Goal: Navigation & Orientation: Find specific page/section

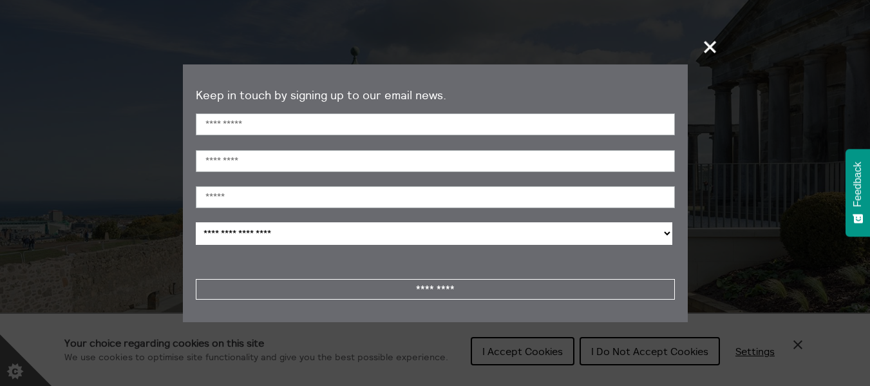
scroll to position [129, 0]
click at [710, 28] on span "+" at bounding box center [711, 47] width 38 height 38
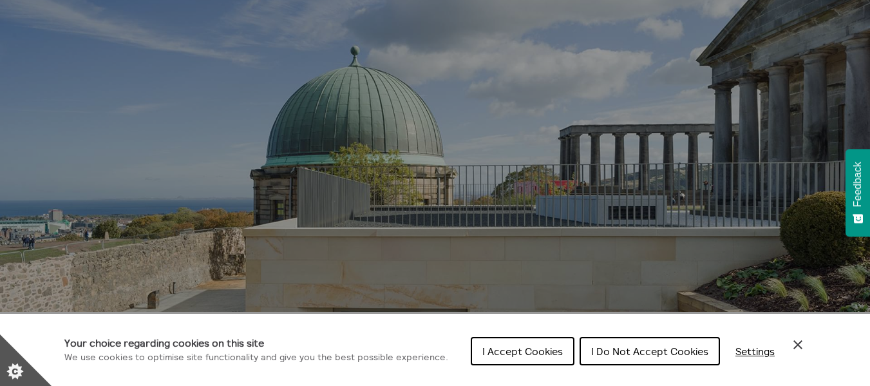
click at [594, 348] on span "I Do Not Accept Cookies" at bounding box center [649, 351] width 117 height 13
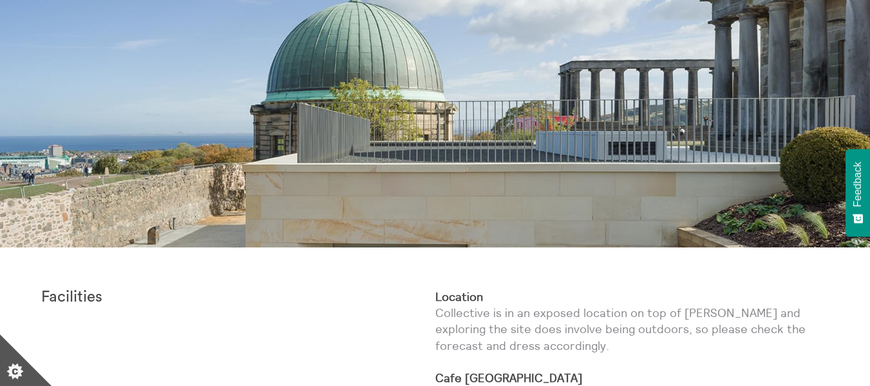
scroll to position [0, 0]
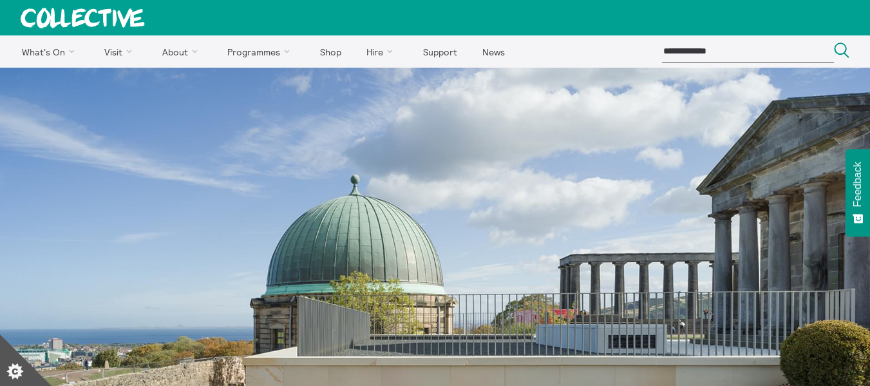
click at [126, 19] on icon at bounding box center [83, 18] width 124 height 21
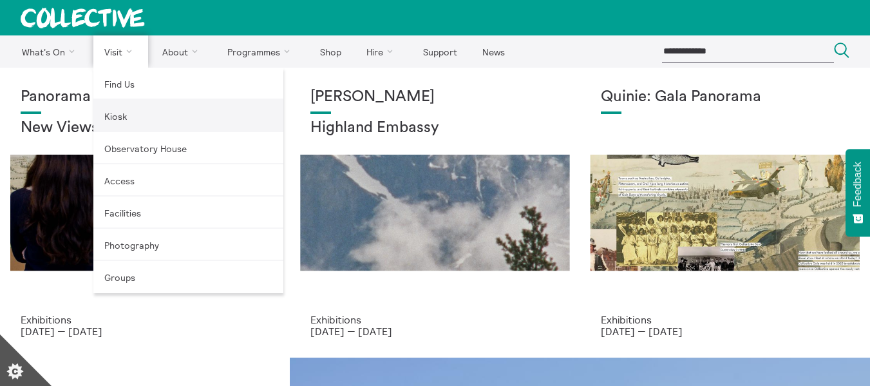
click at [119, 120] on link "Kiosk" at bounding box center [188, 116] width 190 height 32
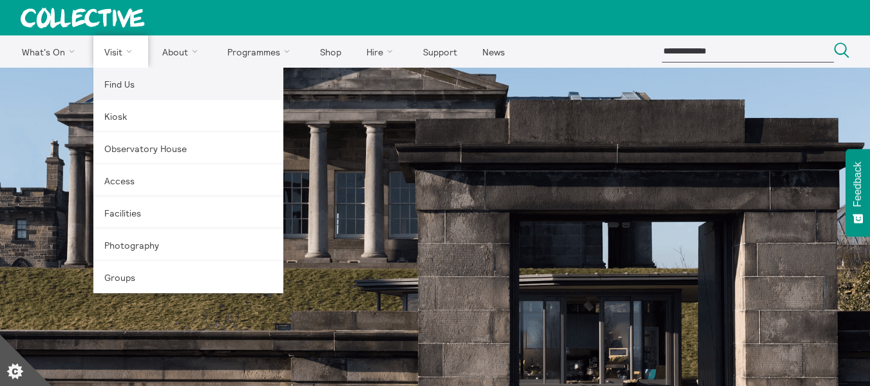
click at [120, 85] on link "Find Us" at bounding box center [188, 84] width 190 height 32
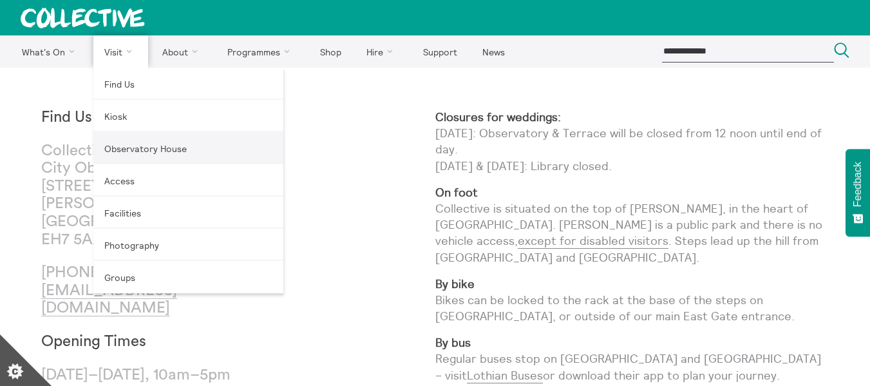
click at [125, 152] on link "Observatory House" at bounding box center [188, 148] width 190 height 32
